Goal: Transaction & Acquisition: Download file/media

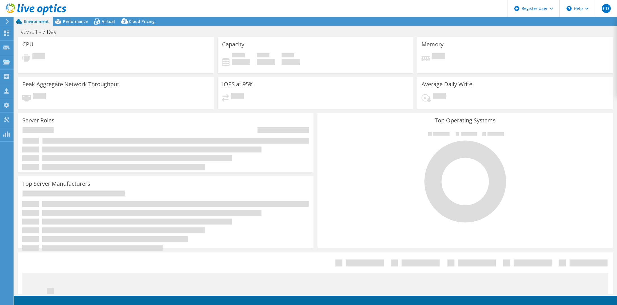
select select "USD"
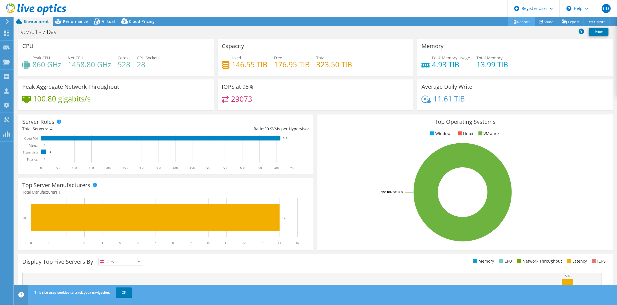
click at [522, 20] on link "Reports" at bounding box center [521, 21] width 27 height 9
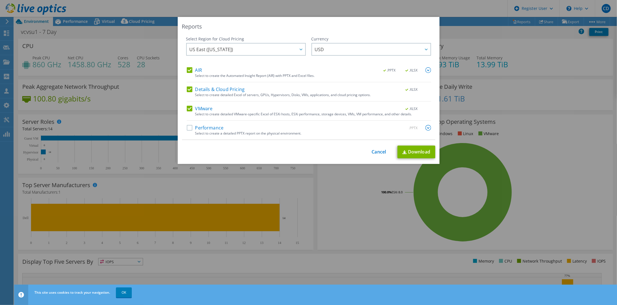
click at [190, 68] on label "AIR" at bounding box center [194, 70] width 15 height 6
click at [0, 0] on input "AIR" at bounding box center [0, 0] width 0 height 0
click at [190, 87] on label "Details & Cloud Pricing" at bounding box center [216, 89] width 58 height 6
click at [0, 0] on input "Details & Cloud Pricing" at bounding box center [0, 0] width 0 height 0
click at [413, 150] on link "Download" at bounding box center [417, 151] width 38 height 13
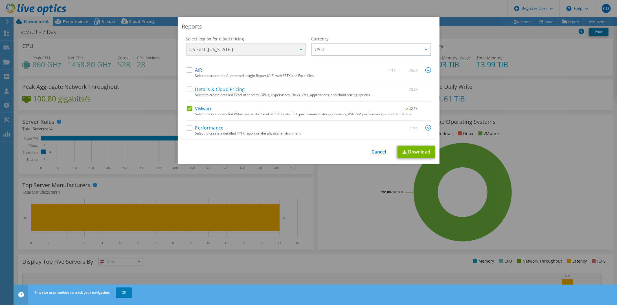
click at [374, 150] on link "Cancel" at bounding box center [379, 151] width 14 height 5
